Goal: Task Accomplishment & Management: Manage account settings

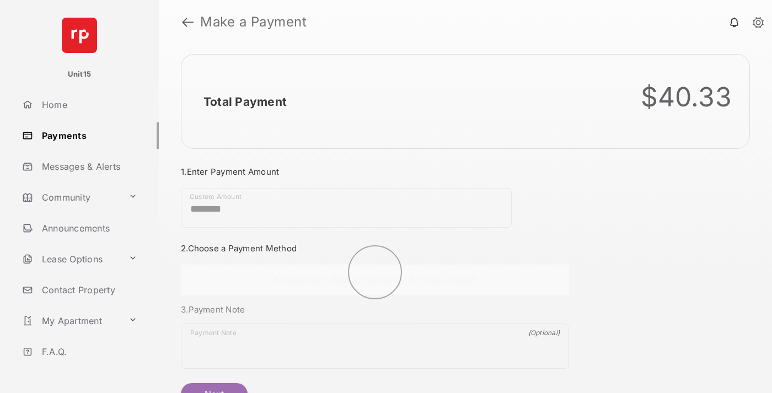
scroll to position [60, 0]
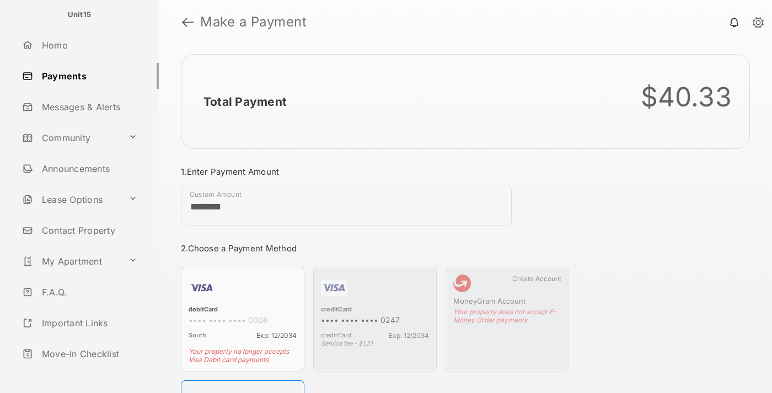
click at [86, 372] on link "Logout" at bounding box center [88, 385] width 141 height 26
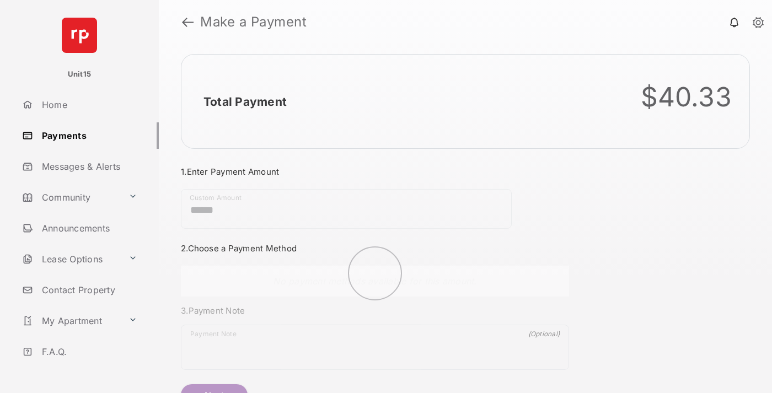
scroll to position [60, 0]
